Goal: Find specific page/section: Find specific page/section

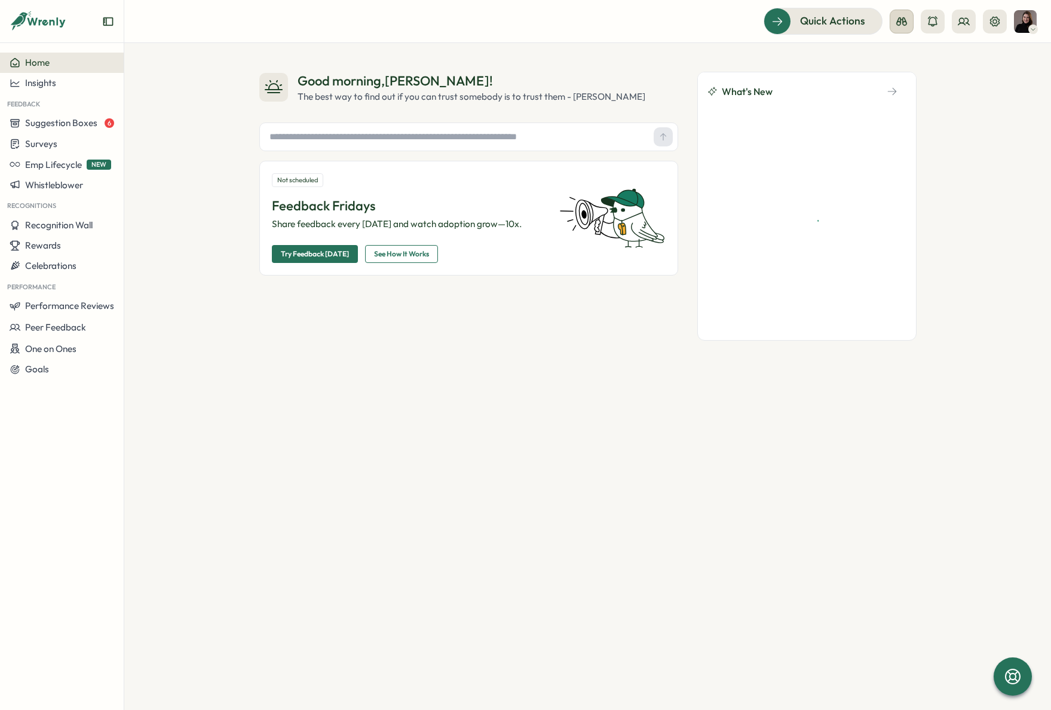
click at [907, 12] on button at bounding box center [901, 22] width 24 height 24
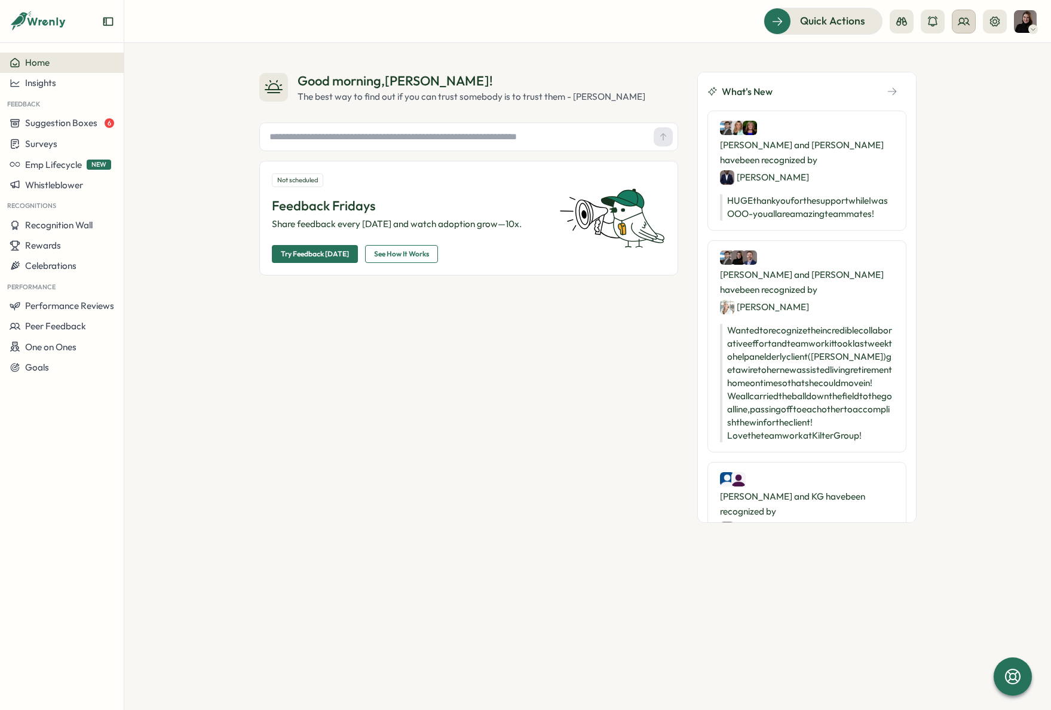
click at [961, 20] on icon at bounding box center [964, 22] width 12 height 12
click at [970, 61] on div "Org Members" at bounding box center [964, 59] width 75 height 13
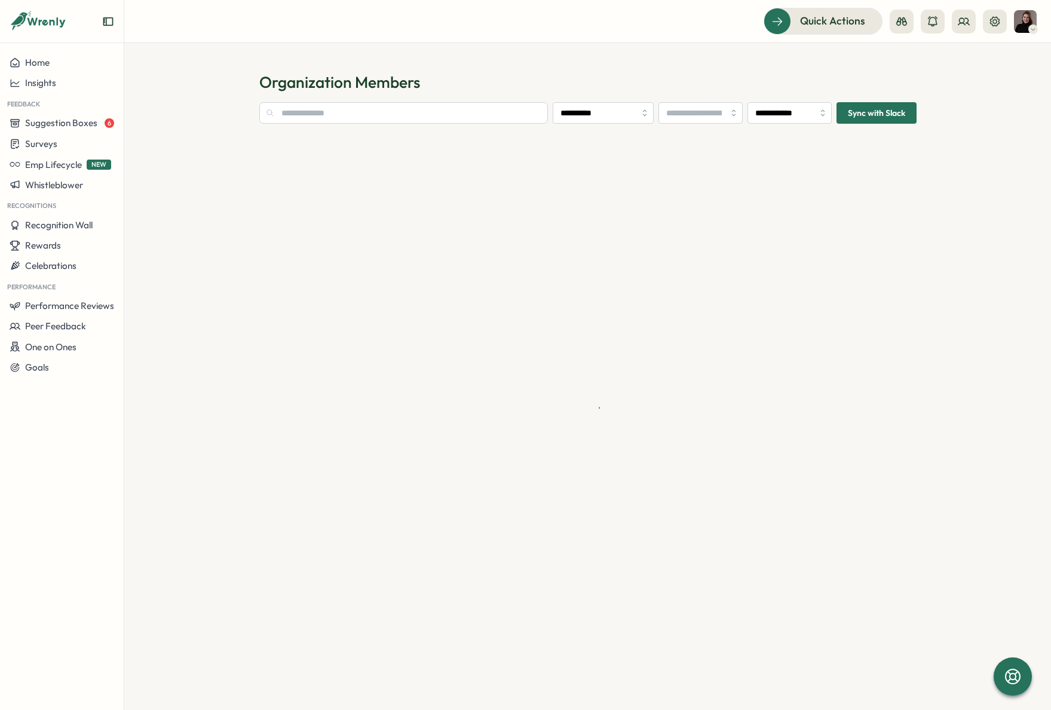
type input "**********"
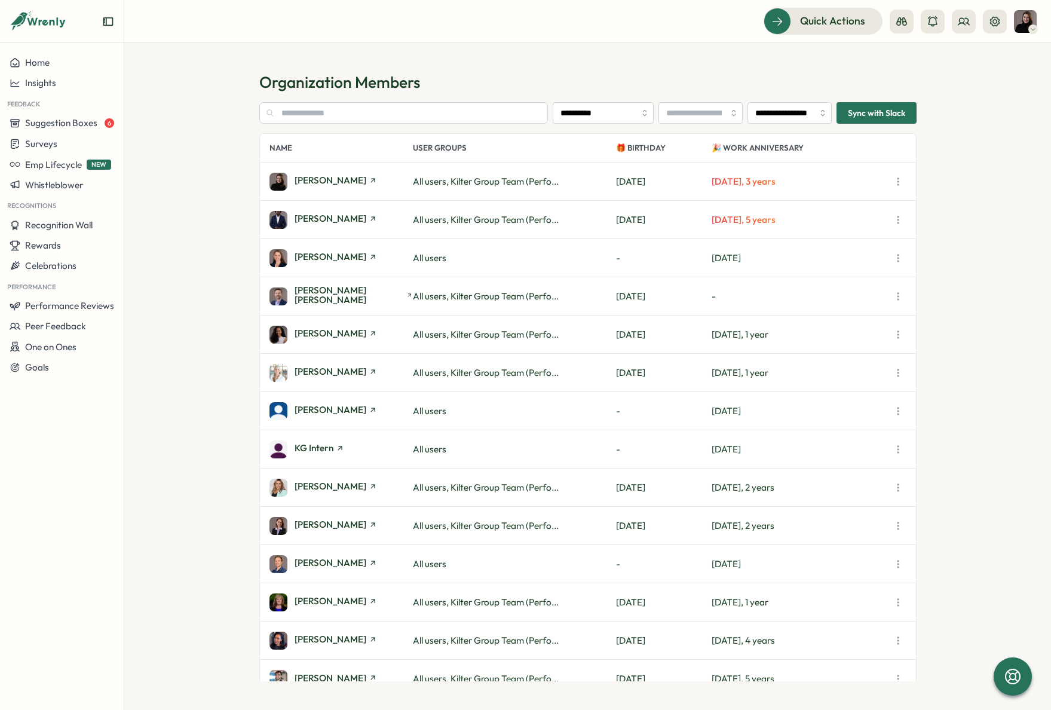
scroll to position [17, 0]
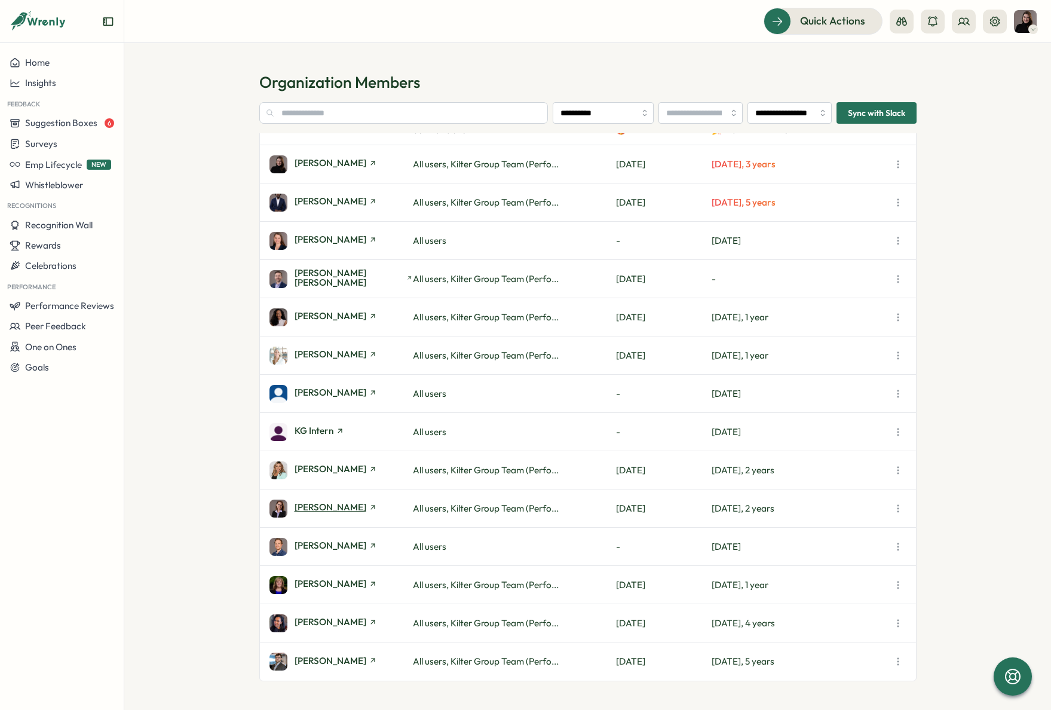
click at [336, 503] on span "[PERSON_NAME]" at bounding box center [331, 506] width 72 height 9
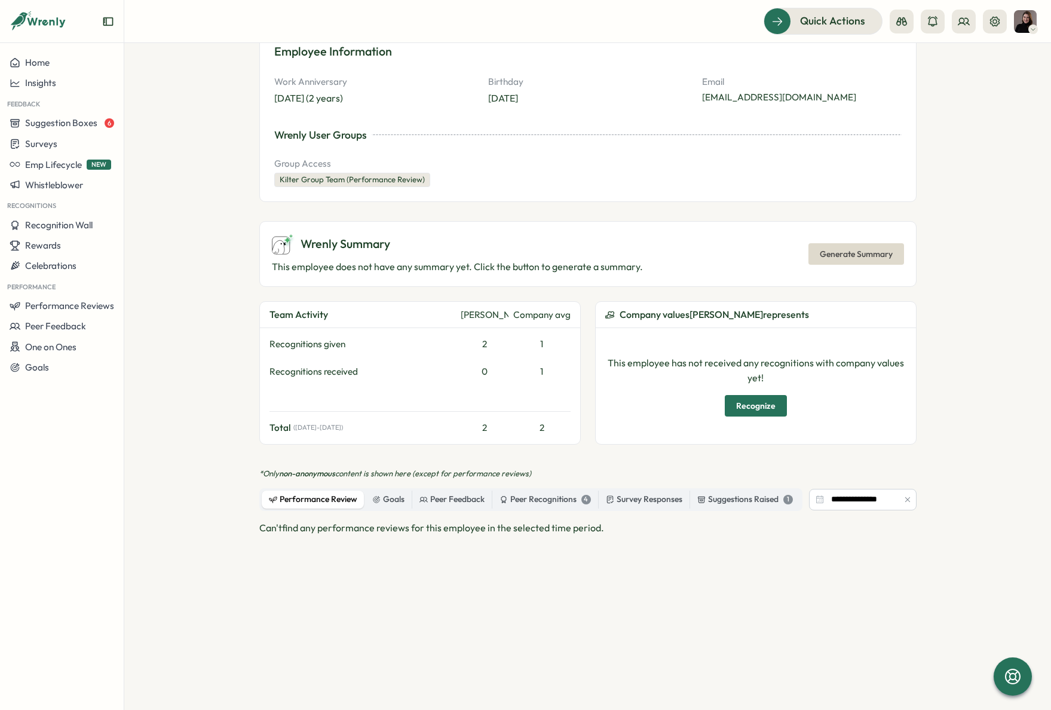
scroll to position [254, 0]
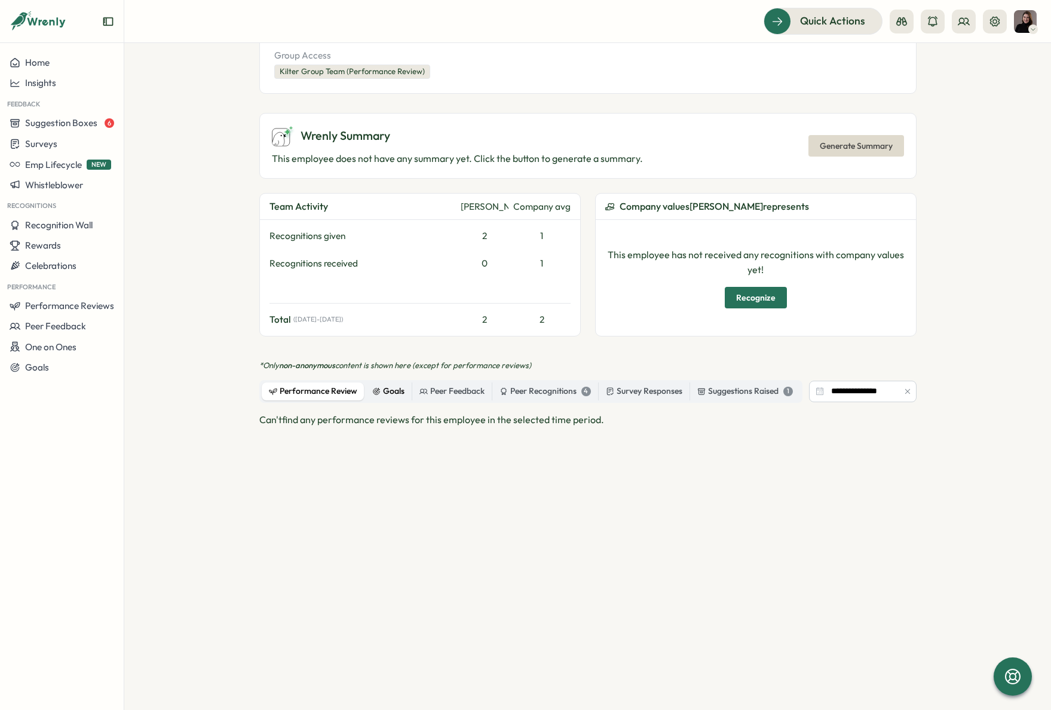
click at [394, 389] on div "Goals" at bounding box center [388, 391] width 32 height 13
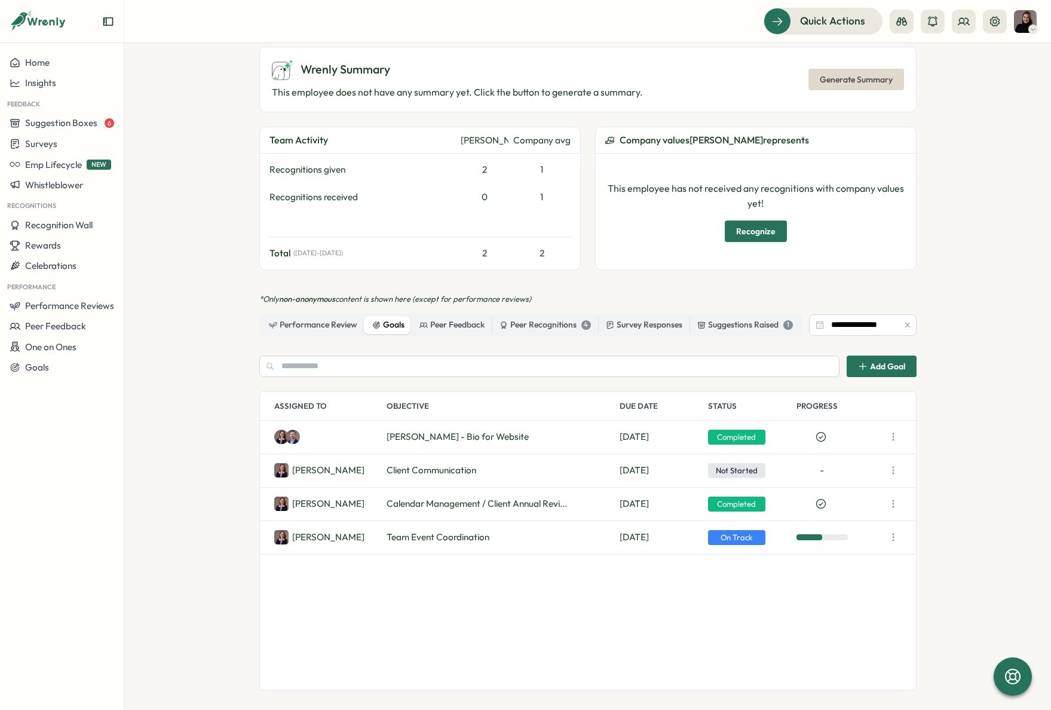
scroll to position [339, 0]
